Goal: Check status: Check status

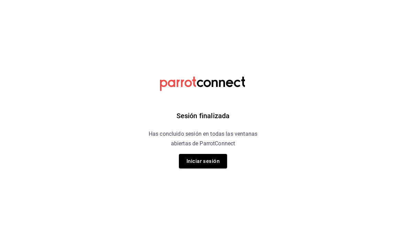
click at [214, 163] on button "Iniciar sesión" at bounding box center [203, 161] width 48 height 14
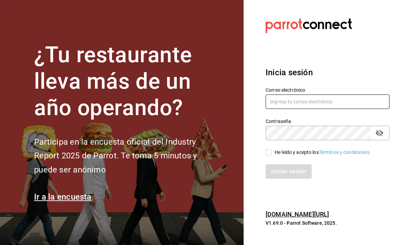
click at [333, 109] on input "text" at bounding box center [327, 102] width 124 height 14
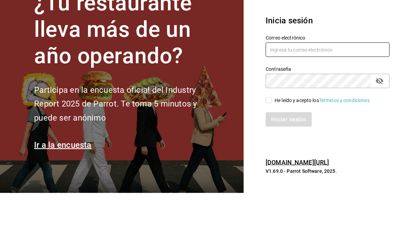
click at [338, 95] on input "text" at bounding box center [327, 102] width 124 height 14
type input "vasquez.sonia.22@gmail.com"
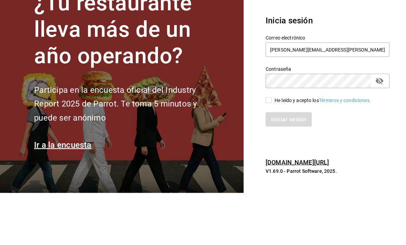
scroll to position [22, 0]
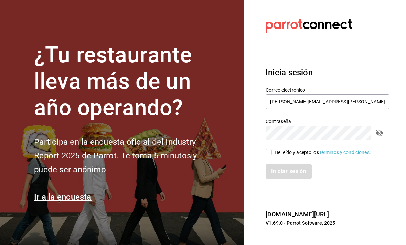
click at [264, 140] on div "He leído y acepto los Términos y condiciones." at bounding box center [323, 148] width 132 height 16
click at [267, 149] on input "He leído y acepto los Términos y condiciones." at bounding box center [268, 152] width 6 height 6
checkbox input "true"
click at [280, 164] on button "Iniciar sesión" at bounding box center [288, 171] width 47 height 14
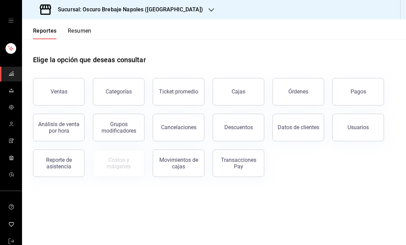
click at [249, 88] on button "Cajas" at bounding box center [238, 92] width 52 height 28
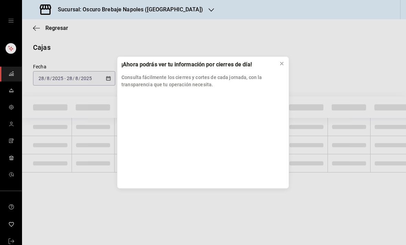
click at [284, 59] on button at bounding box center [281, 63] width 11 height 11
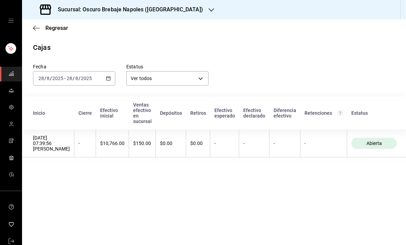
click at [108, 79] on icon "button" at bounding box center [108, 78] width 5 height 5
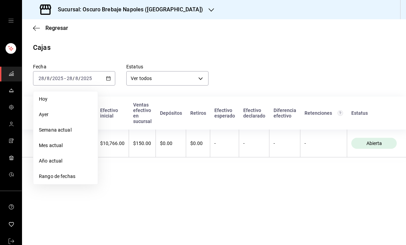
click at [81, 177] on span "Rango de fechas" at bounding box center [65, 176] width 53 height 7
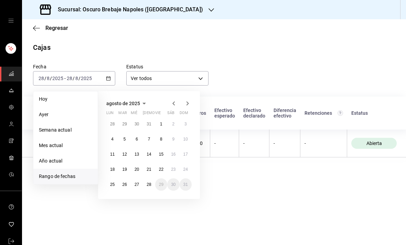
click at [187, 169] on abbr "24" at bounding box center [185, 169] width 4 height 5
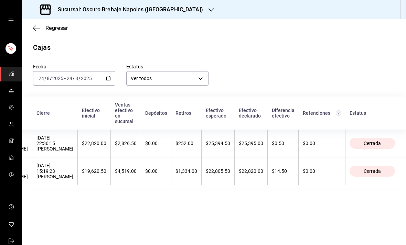
scroll to position [0, 82]
click at [267, 170] on th "$22,820.00" at bounding box center [250, 171] width 33 height 28
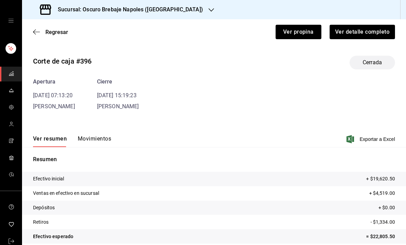
click at [99, 118] on div "Corte de caja #396 Cerrada Apertura [DATE] 07:13:20 [PERSON_NAME] [DATE] 15:19:…" at bounding box center [214, 165] width 384 height 230
click at [87, 138] on button "Movimientos" at bounding box center [94, 141] width 33 height 12
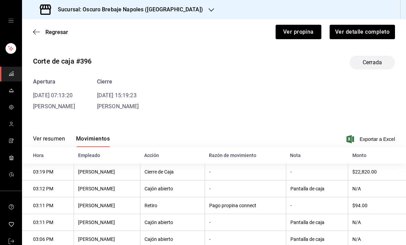
click at [34, 31] on icon "button" at bounding box center [36, 32] width 7 height 6
